Goal: Transaction & Acquisition: Purchase product/service

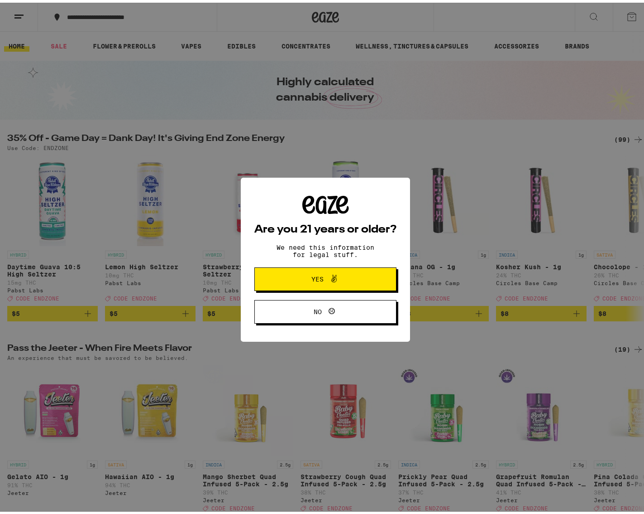
click at [329, 279] on icon at bounding box center [334, 275] width 11 height 11
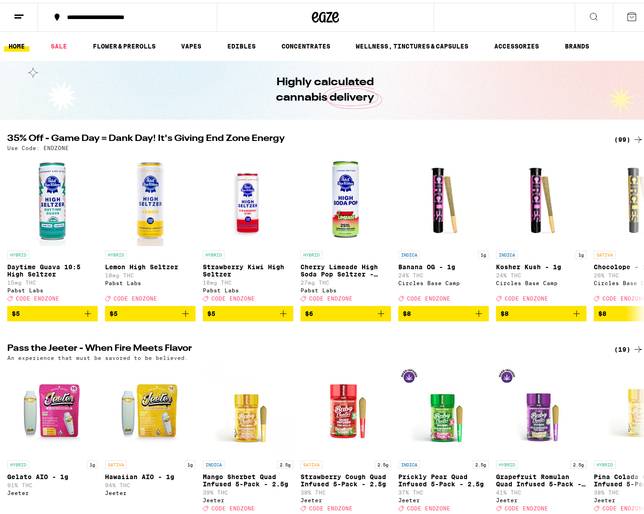
click at [38, 18] on button at bounding box center [19, 14] width 38 height 29
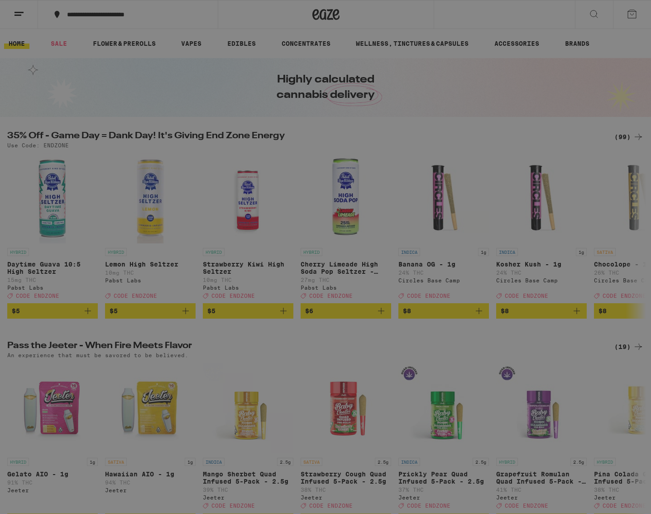
click at [112, 47] on span "Log In" at bounding box center [126, 48] width 86 height 6
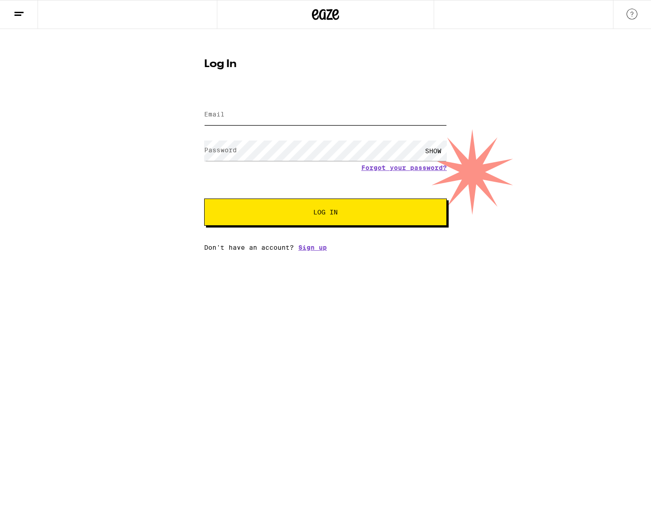
type input "[EMAIL_ADDRESS][PERSON_NAME][DOMAIN_NAME]"
click at [269, 206] on button "Log In" at bounding box center [325, 211] width 243 height 27
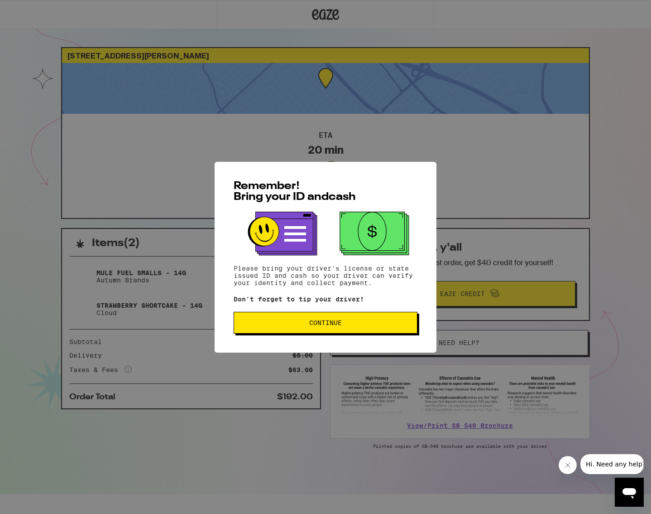
click at [339, 323] on span "Continue" at bounding box center [325, 322] width 33 height 6
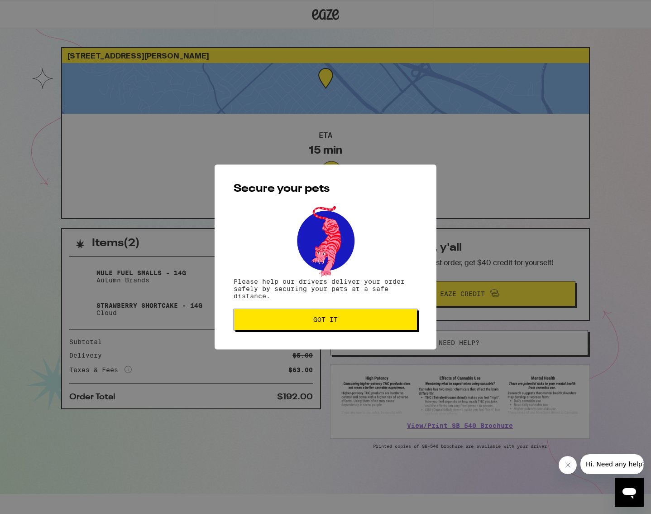
click at [363, 330] on button "Got it" at bounding box center [326, 319] width 184 height 22
